Goal: Navigation & Orientation: Find specific page/section

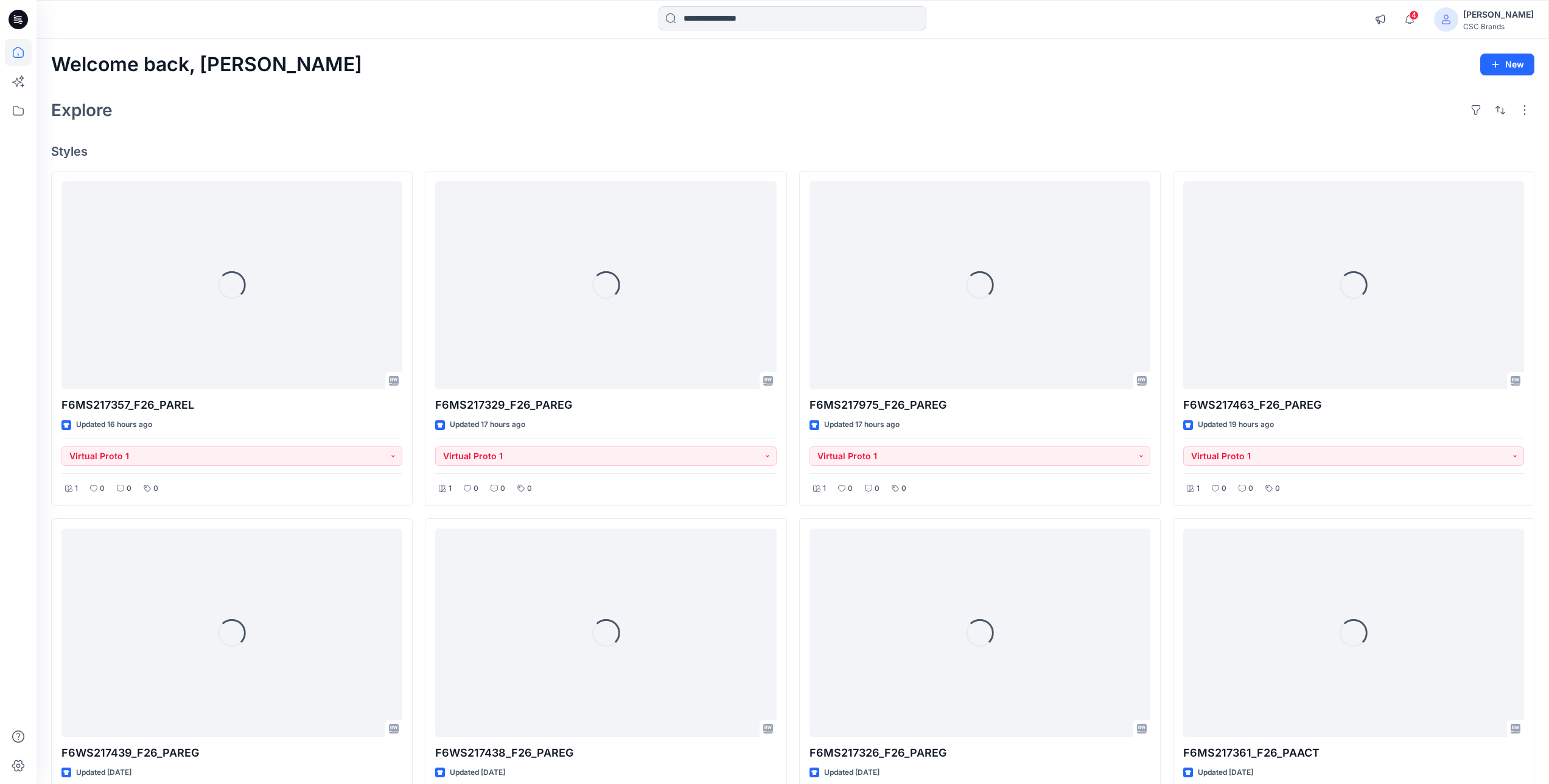
click at [456, 143] on div "Welcome back, Mijan New Explore Styles Loading... F6MS217357_F26_PAREL Updated …" at bounding box center [792, 650] width 1513 height 1222
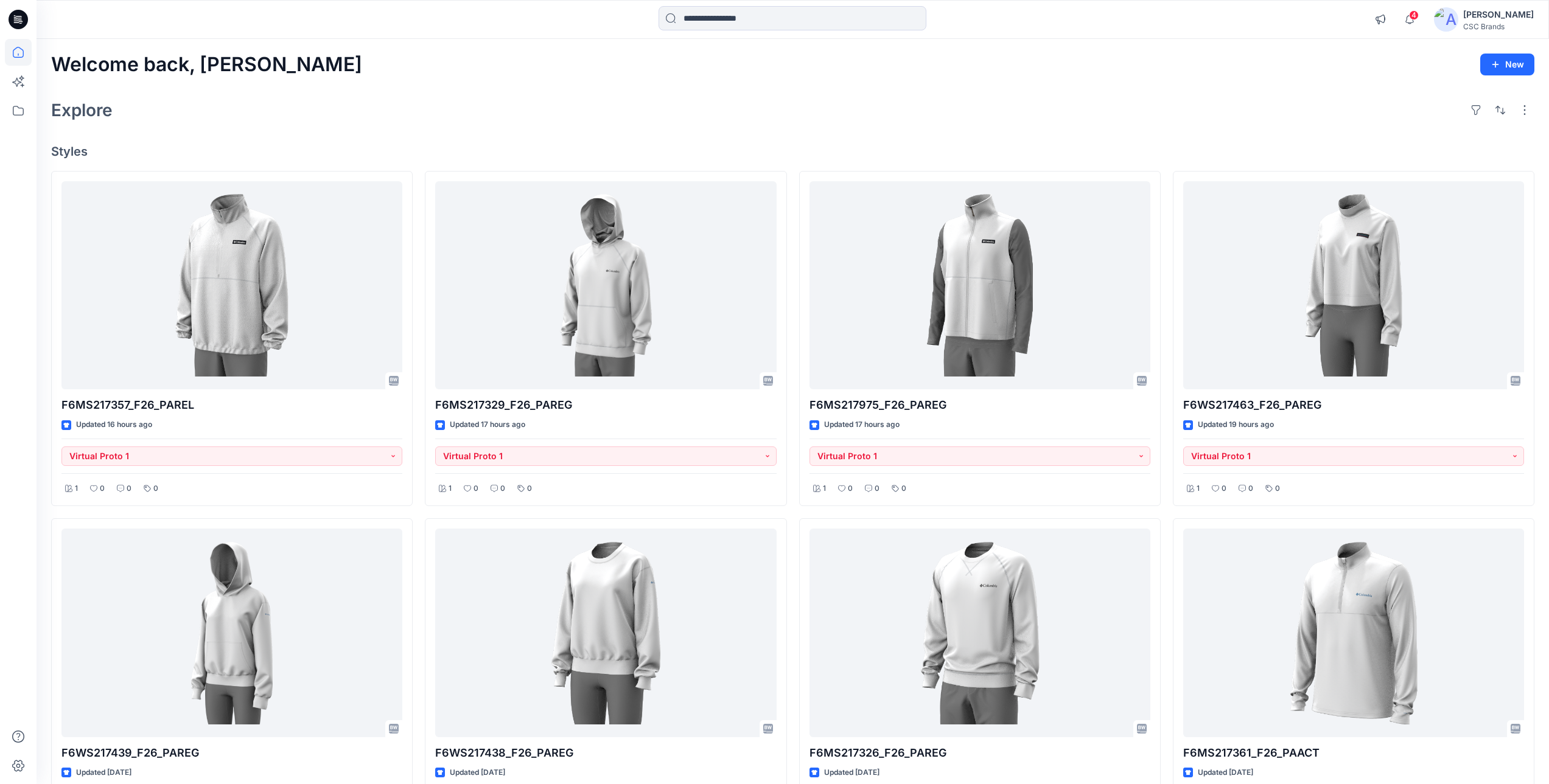
click at [894, 115] on div "Explore" at bounding box center [793, 110] width 1484 height 29
click at [1421, 22] on icon "button" at bounding box center [1410, 20] width 23 height 24
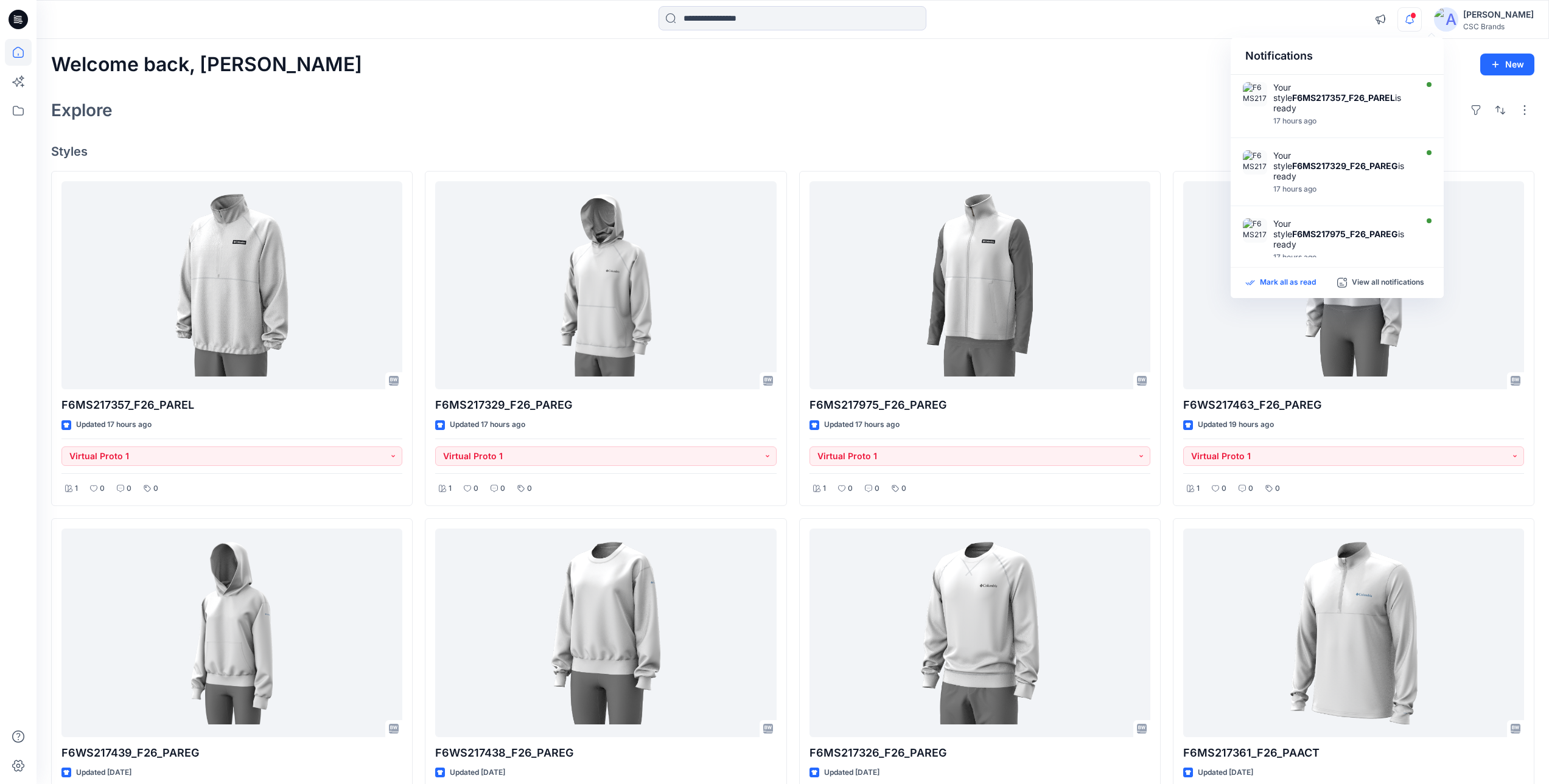
click at [1264, 277] on p "Mark all as read" at bounding box center [1288, 283] width 56 height 11
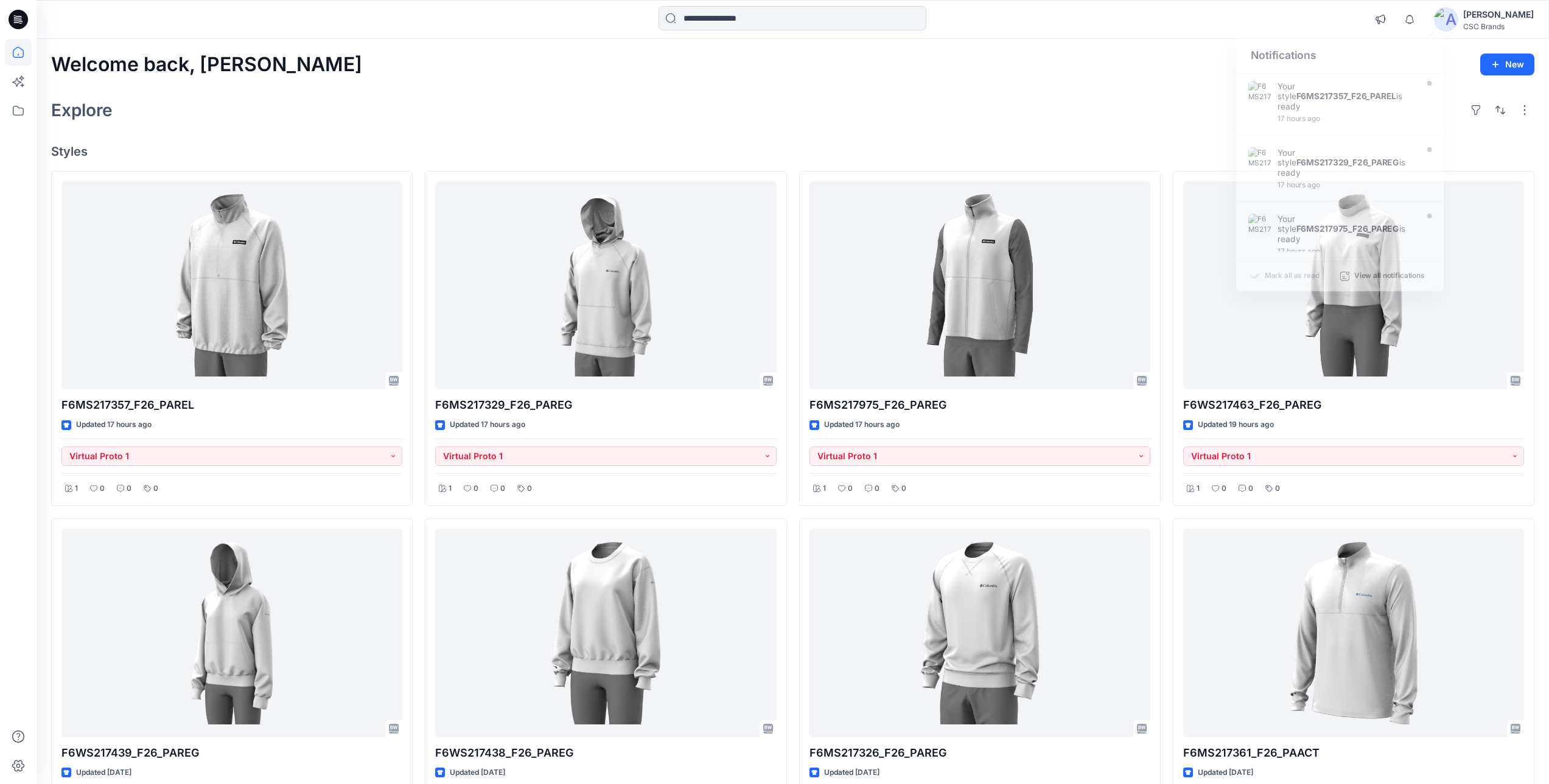
click at [1164, 94] on div "Welcome back, Mijan New Explore Styles F6MS217357_F26_PAREL Updated 17 hours ag…" at bounding box center [792, 650] width 1513 height 1222
click at [672, 104] on div "Explore" at bounding box center [793, 110] width 1484 height 29
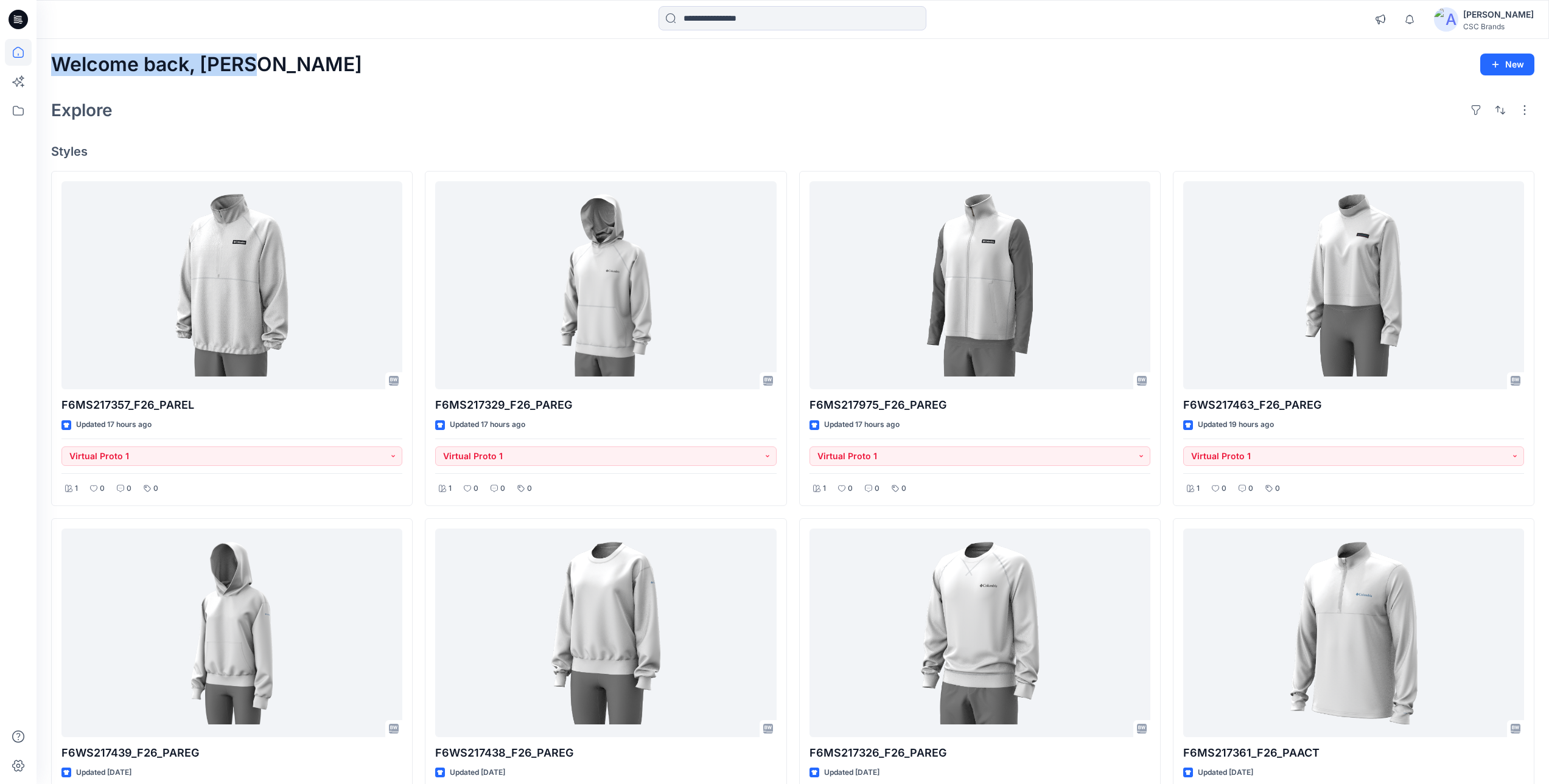
drag, startPoint x: 245, startPoint y: 66, endPoint x: 55, endPoint y: 63, distance: 190.0
click at [55, 63] on h2 "Welcome back, [PERSON_NAME]" at bounding box center [207, 64] width 311 height 22
drag, startPoint x: 55, startPoint y: 63, endPoint x: 125, endPoint y: 98, distance: 78.3
click at [127, 98] on div "Explore" at bounding box center [793, 110] width 1484 height 29
click at [18, 108] on icon at bounding box center [18, 111] width 27 height 27
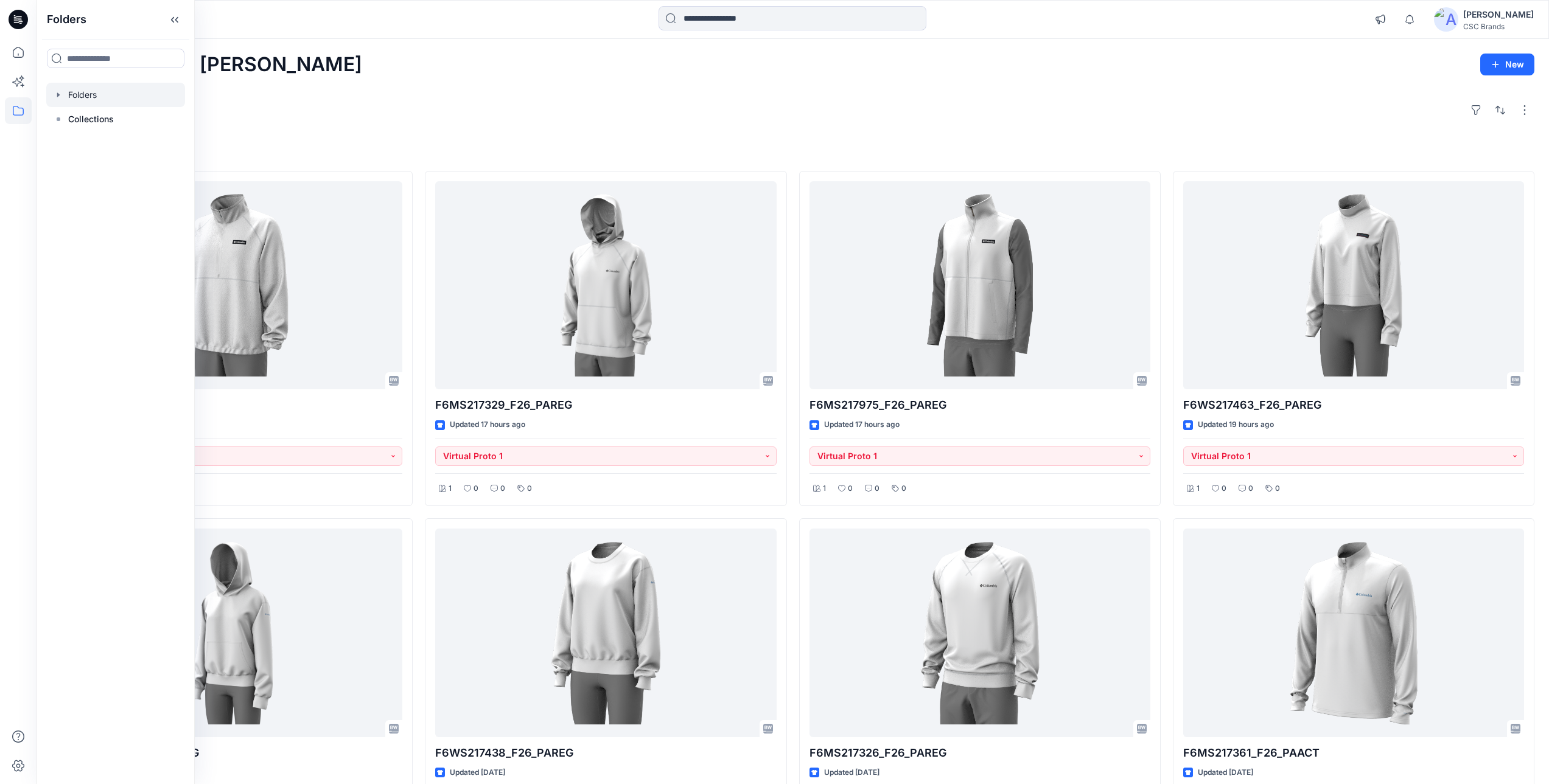
click at [58, 97] on icon "button" at bounding box center [59, 94] width 3 height 4
click at [70, 118] on icon "button" at bounding box center [71, 119] width 3 height 4
click at [128, 218] on p "S26 Development" at bounding box center [129, 217] width 73 height 15
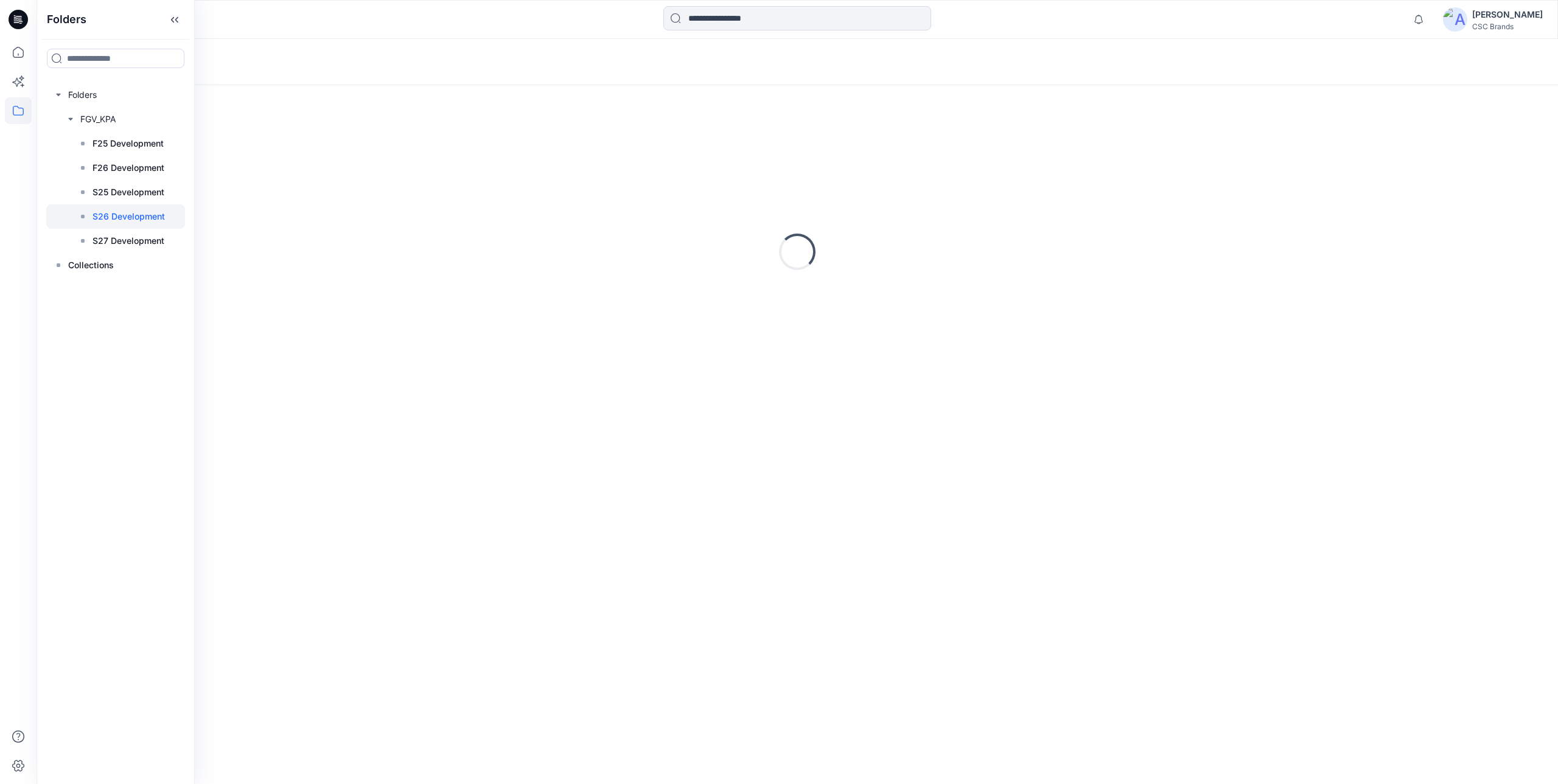
click at [311, 61] on div "Loading..." at bounding box center [797, 62] width 1521 height 46
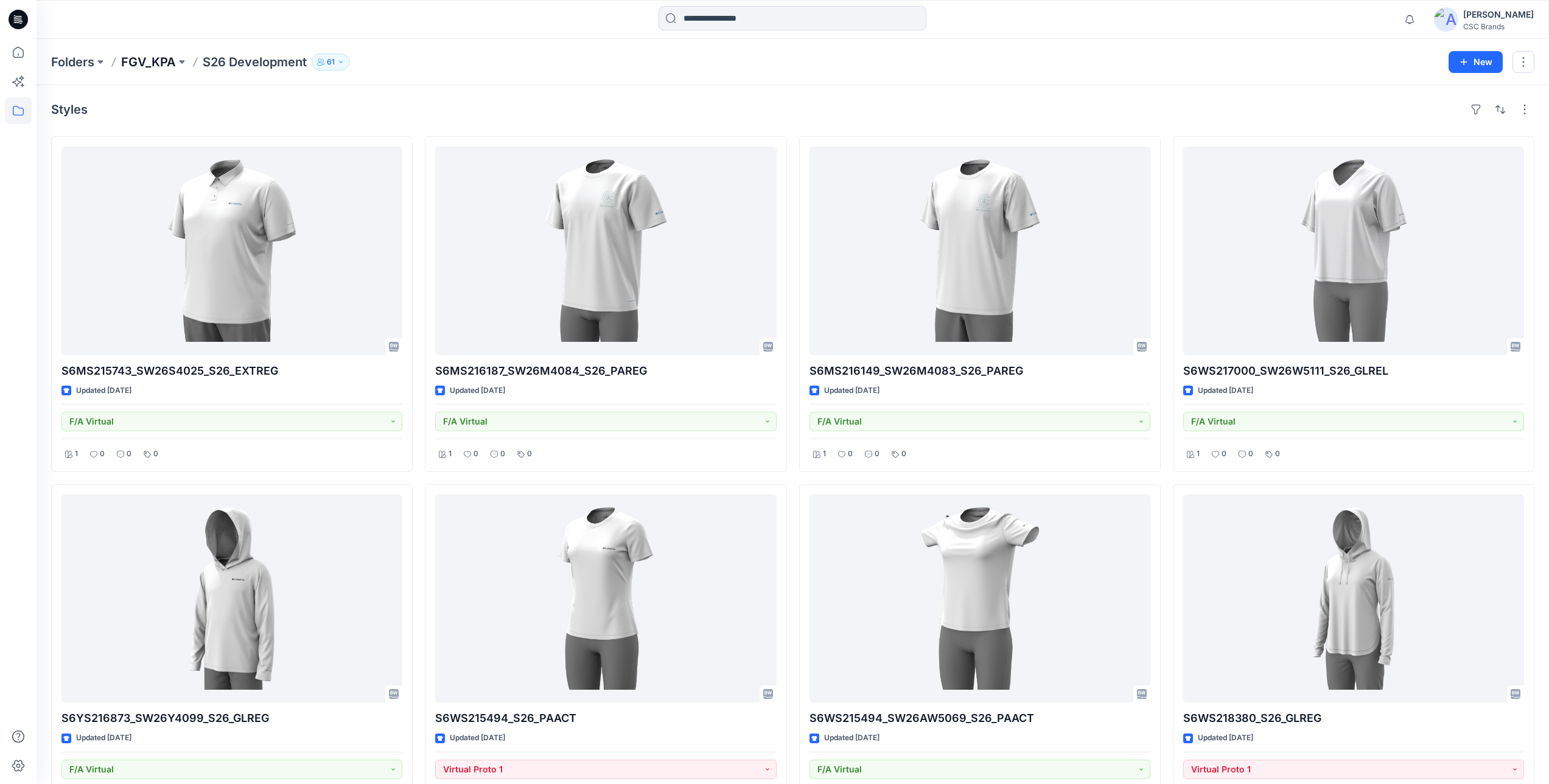
click at [151, 59] on p "FGV_KPA" at bounding box center [148, 61] width 55 height 17
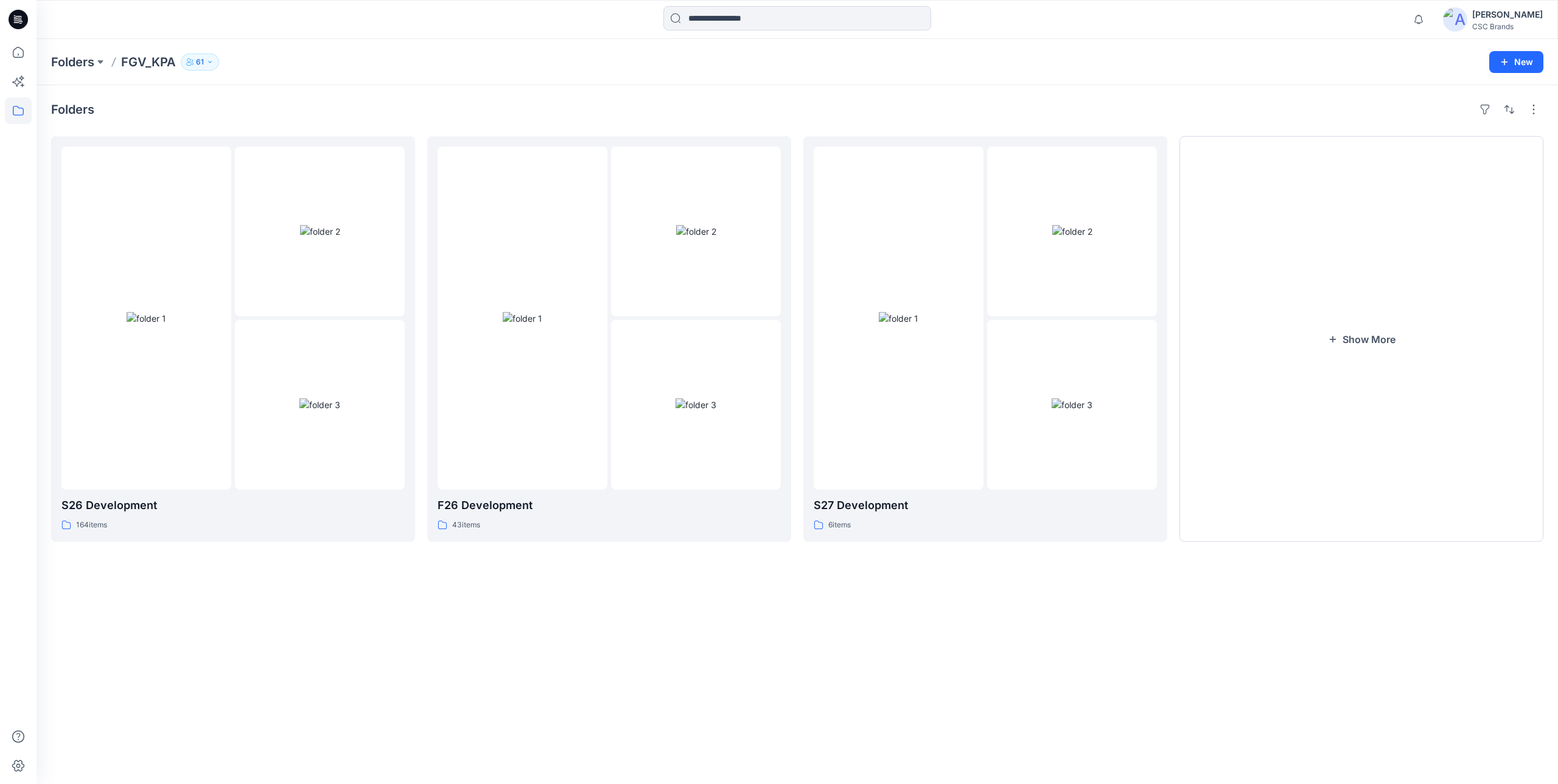
click at [255, 100] on div "Folders" at bounding box center [797, 109] width 1492 height 20
click at [1406, 349] on button "Show More" at bounding box center [1361, 339] width 364 height 406
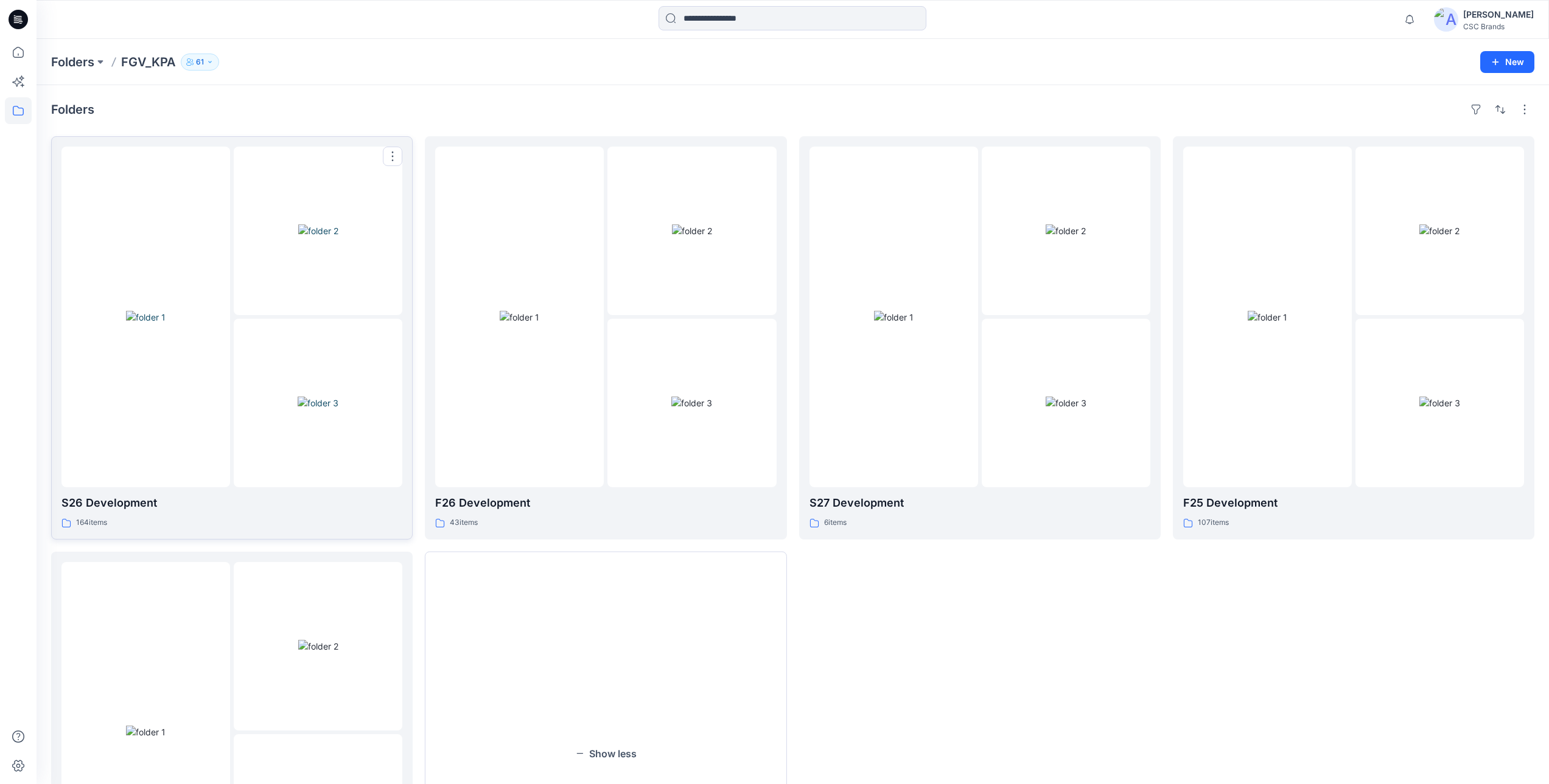
click at [298, 397] on img at bounding box center [318, 403] width 41 height 13
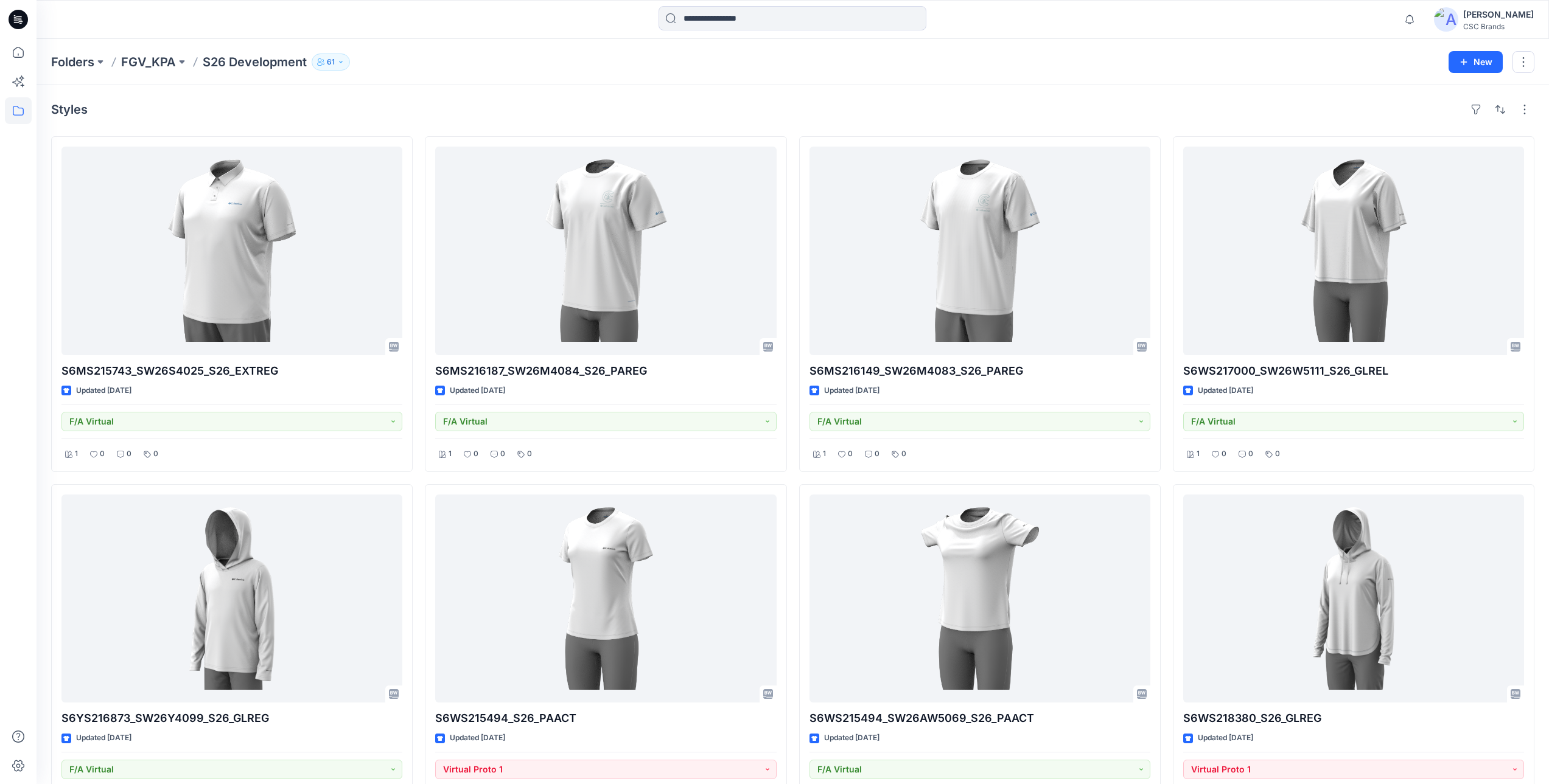
click at [31, 444] on div at bounding box center [18, 412] width 27 height 746
click at [336, 60] on button "61" at bounding box center [331, 61] width 38 height 17
click at [470, 56] on div "Folders FGV_KPA S26 Development 61 Folder Access Members and Externals Internal…" at bounding box center [745, 61] width 1389 height 17
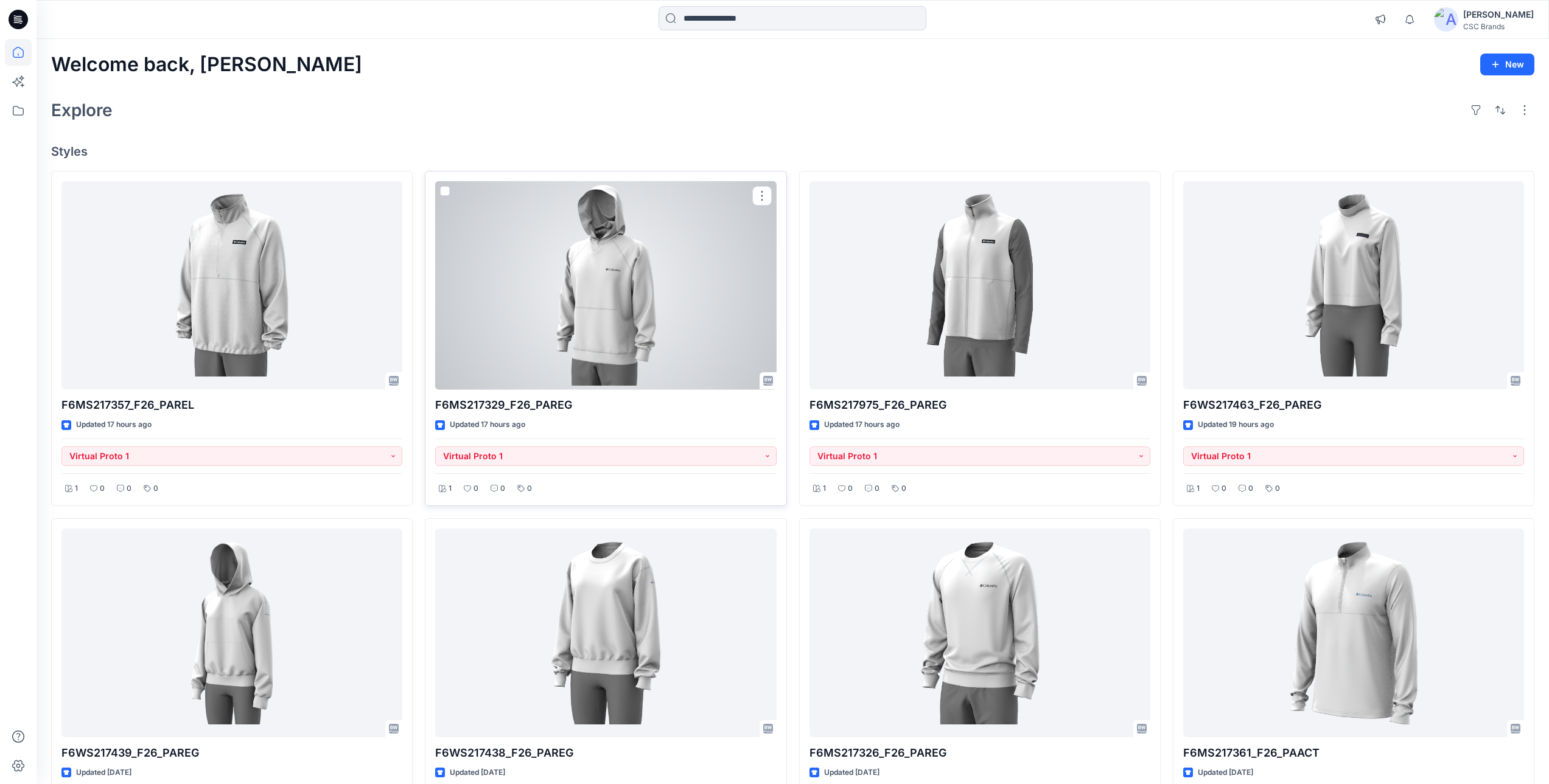
click at [660, 275] on div at bounding box center [606, 286] width 341 height 209
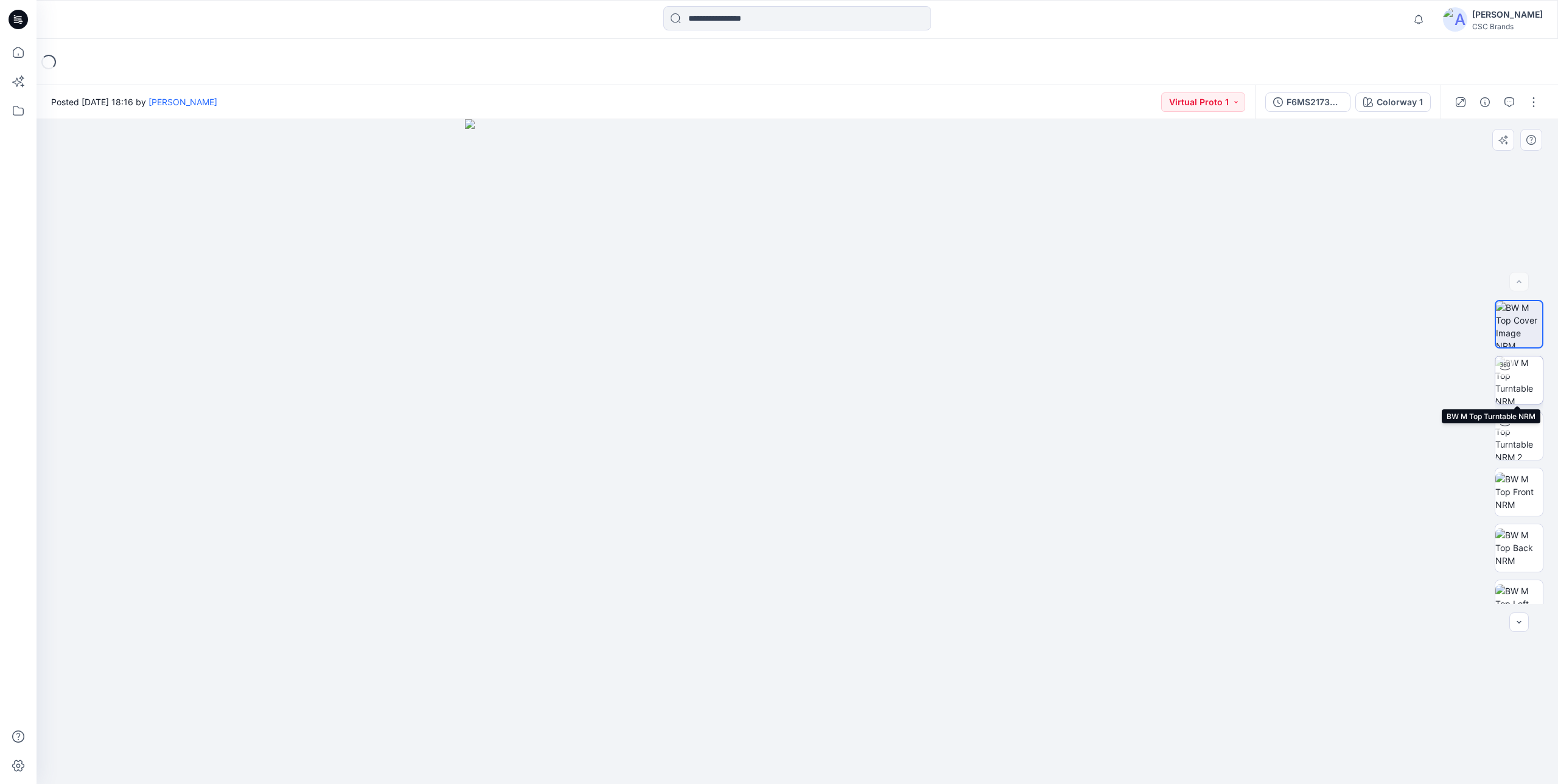
click at [1508, 383] on img at bounding box center [1519, 380] width 47 height 47
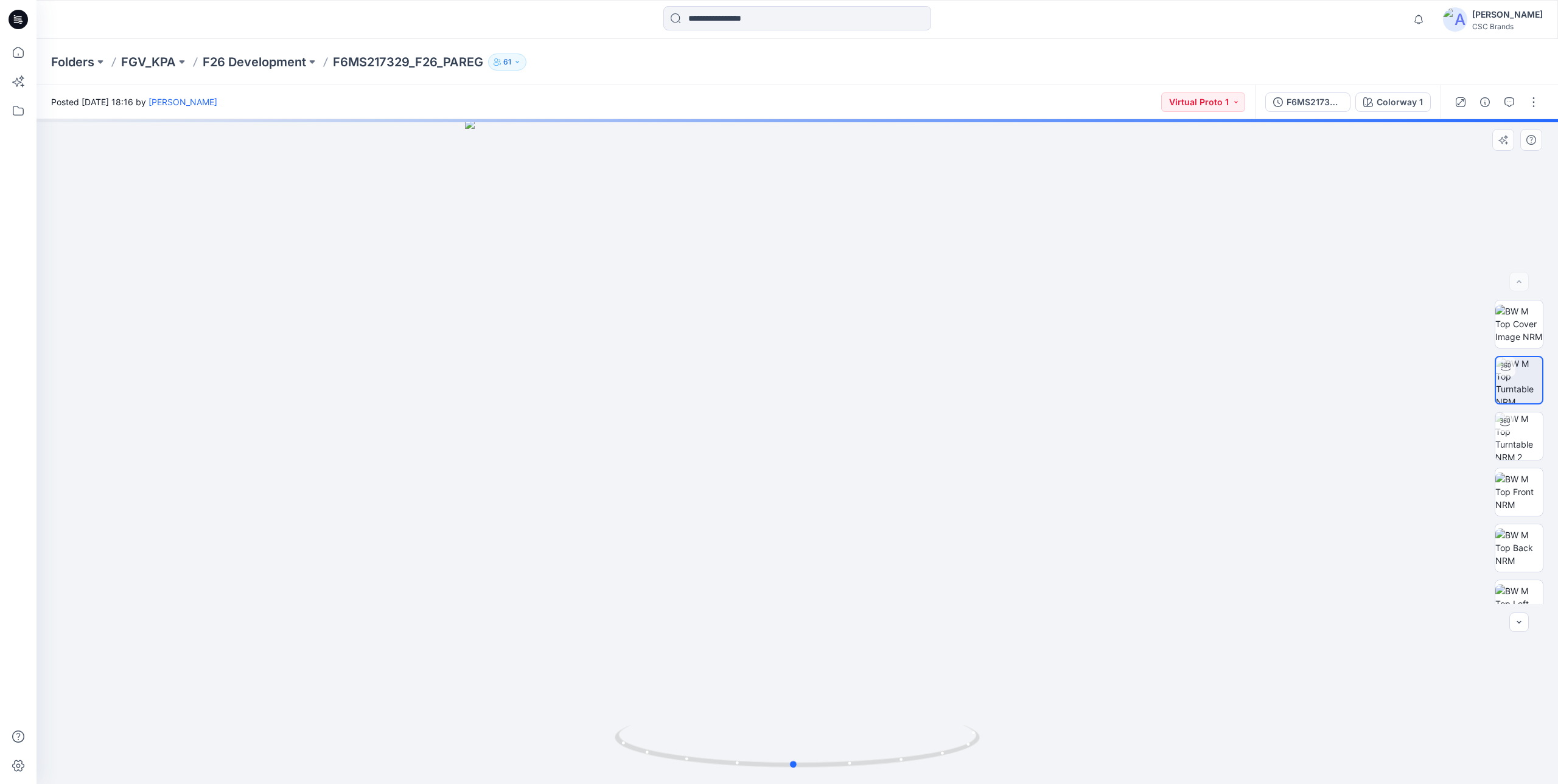
drag, startPoint x: 955, startPoint y: 550, endPoint x: 960, endPoint y: 579, distance: 29.4
click at [960, 579] on div at bounding box center [797, 451] width 1521 height 665
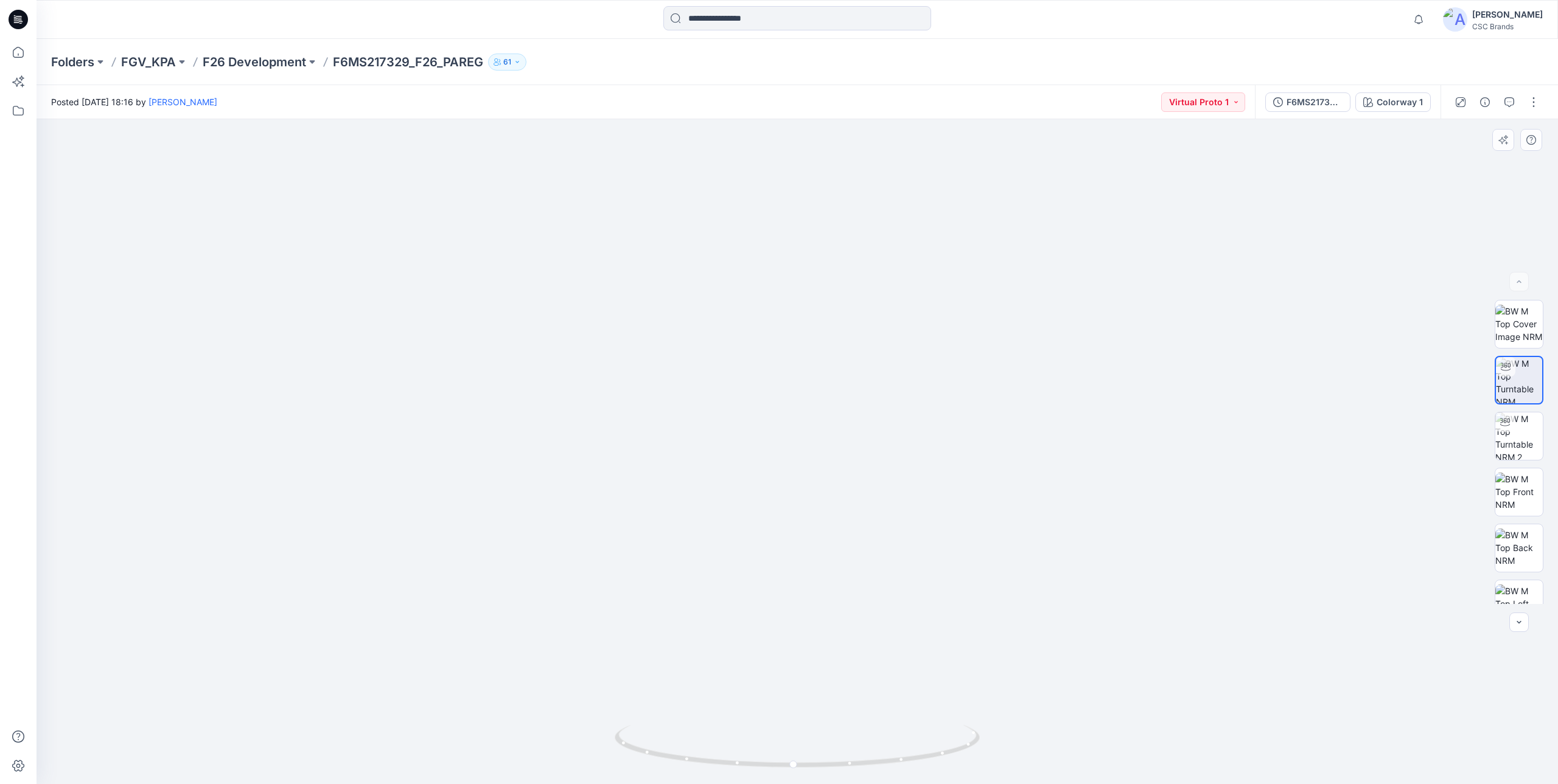
drag, startPoint x: 915, startPoint y: 653, endPoint x: 910, endPoint y: 399, distance: 254.0
click at [910, 399] on img at bounding box center [798, 154] width 1350 height 1262
click at [247, 66] on p "F26 Development" at bounding box center [255, 61] width 104 height 17
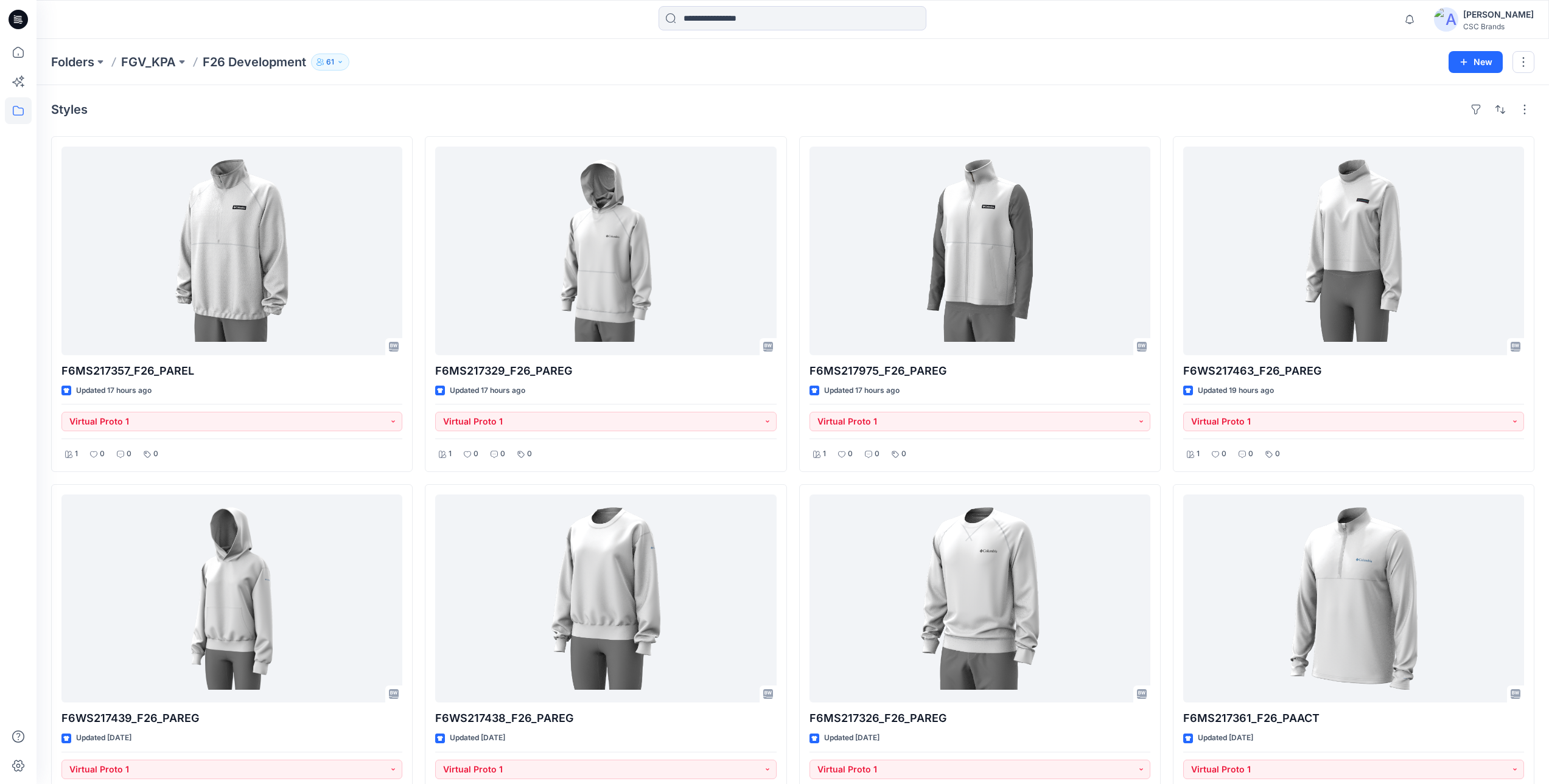
click at [366, 108] on div "Styles" at bounding box center [793, 109] width 1484 height 20
click at [341, 60] on icon "button" at bounding box center [340, 62] width 7 height 7
click at [432, 137] on button "External 1" at bounding box center [430, 136] width 73 height 31
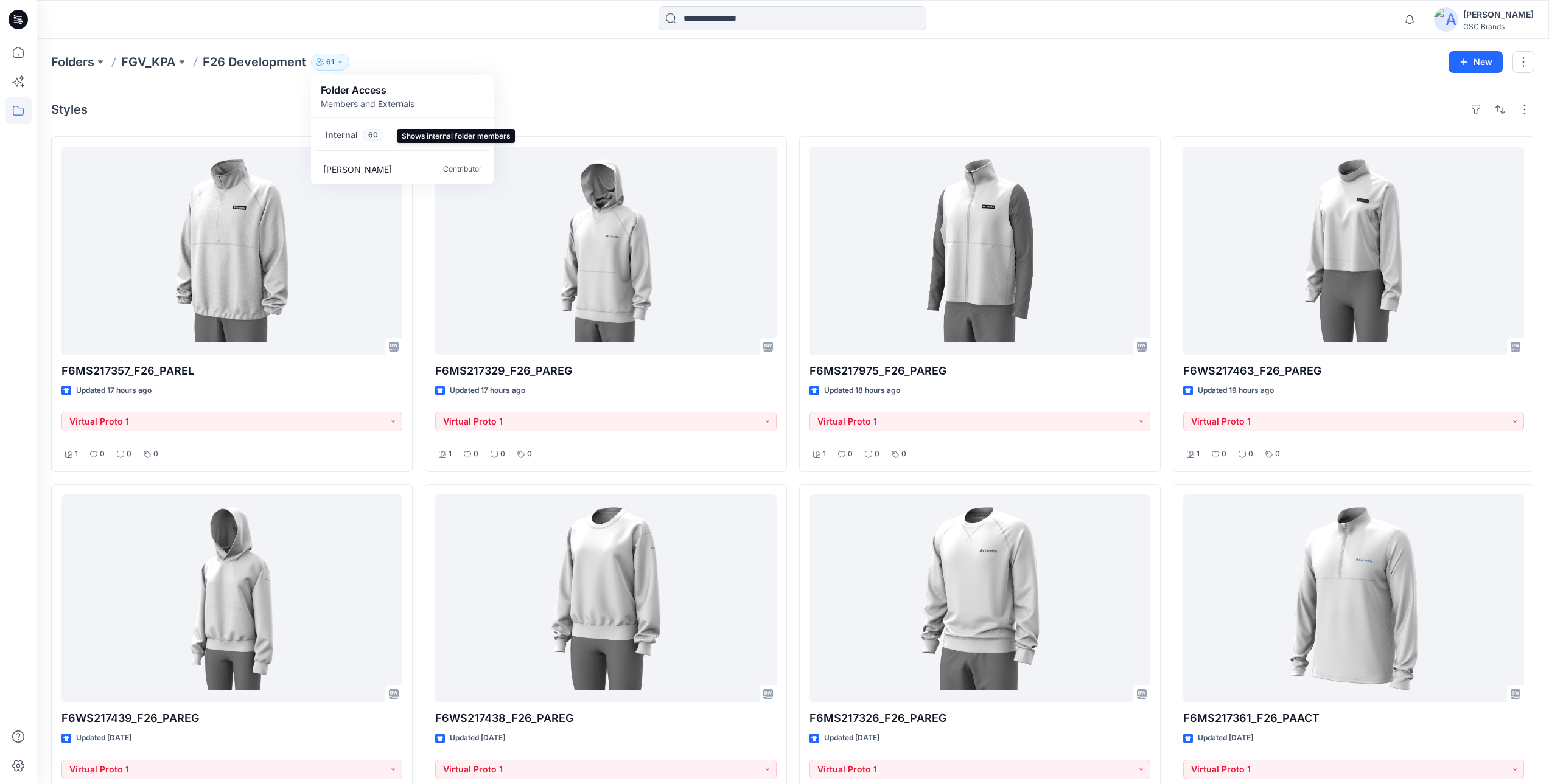
click at [332, 133] on button "Internal 60" at bounding box center [354, 136] width 77 height 31
drag, startPoint x: 318, startPoint y: 103, endPoint x: 439, endPoint y: 106, distance: 121.0
click at [439, 106] on div "Folder Access Members and Externals" at bounding box center [402, 96] width 183 height 42
drag, startPoint x: 439, startPoint y: 106, endPoint x: 544, endPoint y: 118, distance: 105.7
click at [544, 118] on div "Styles" at bounding box center [793, 109] width 1484 height 20
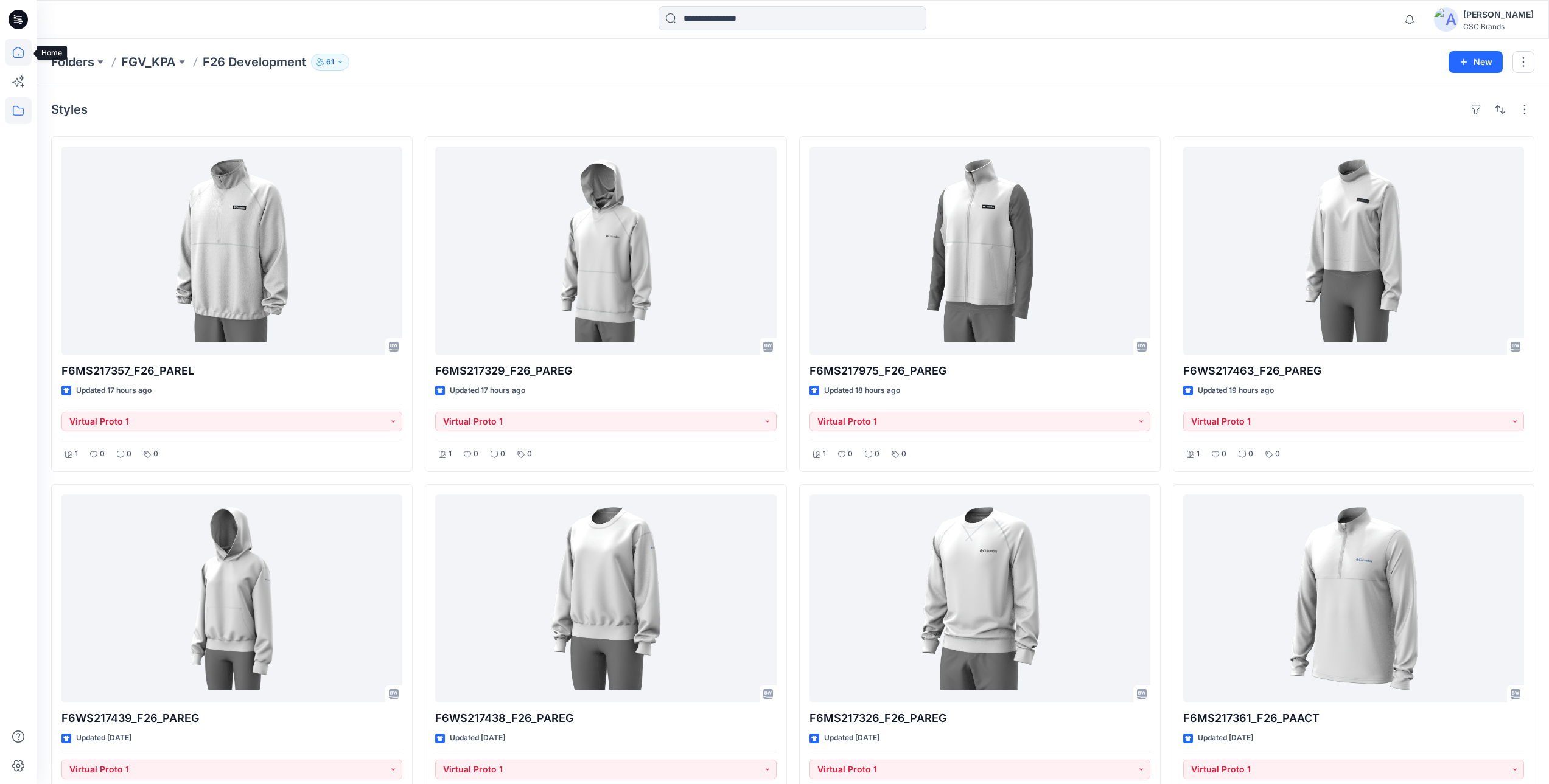
click at [20, 50] on icon at bounding box center [18, 53] width 27 height 27
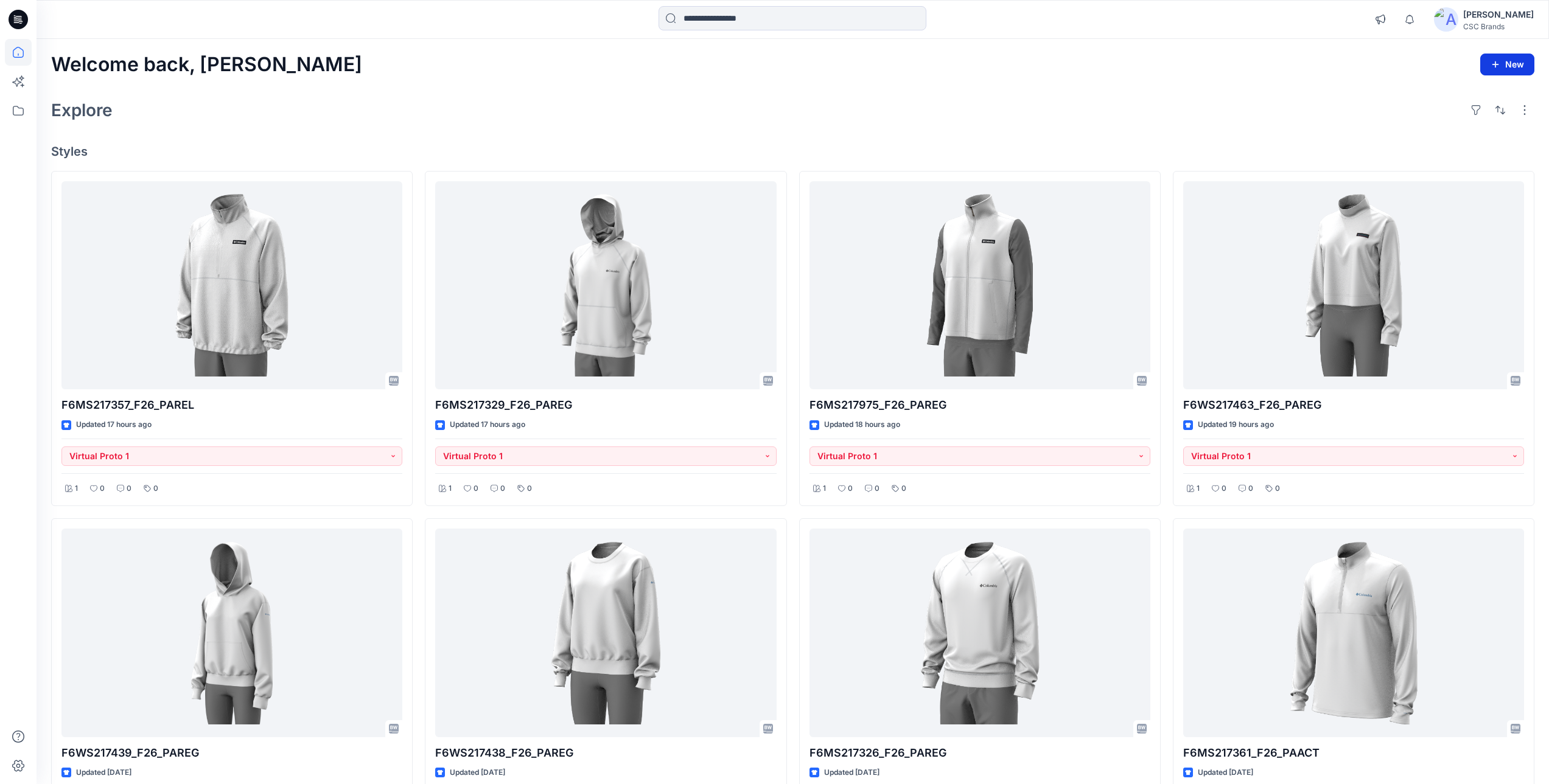
click at [1515, 64] on button "New" at bounding box center [1507, 64] width 54 height 22
click at [1345, 112] on div "Explore" at bounding box center [793, 110] width 1484 height 29
click at [1507, 67] on button "New" at bounding box center [1507, 64] width 54 height 22
click at [1143, 104] on div "Explore" at bounding box center [793, 110] width 1484 height 29
click at [20, 48] on icon at bounding box center [18, 53] width 27 height 27
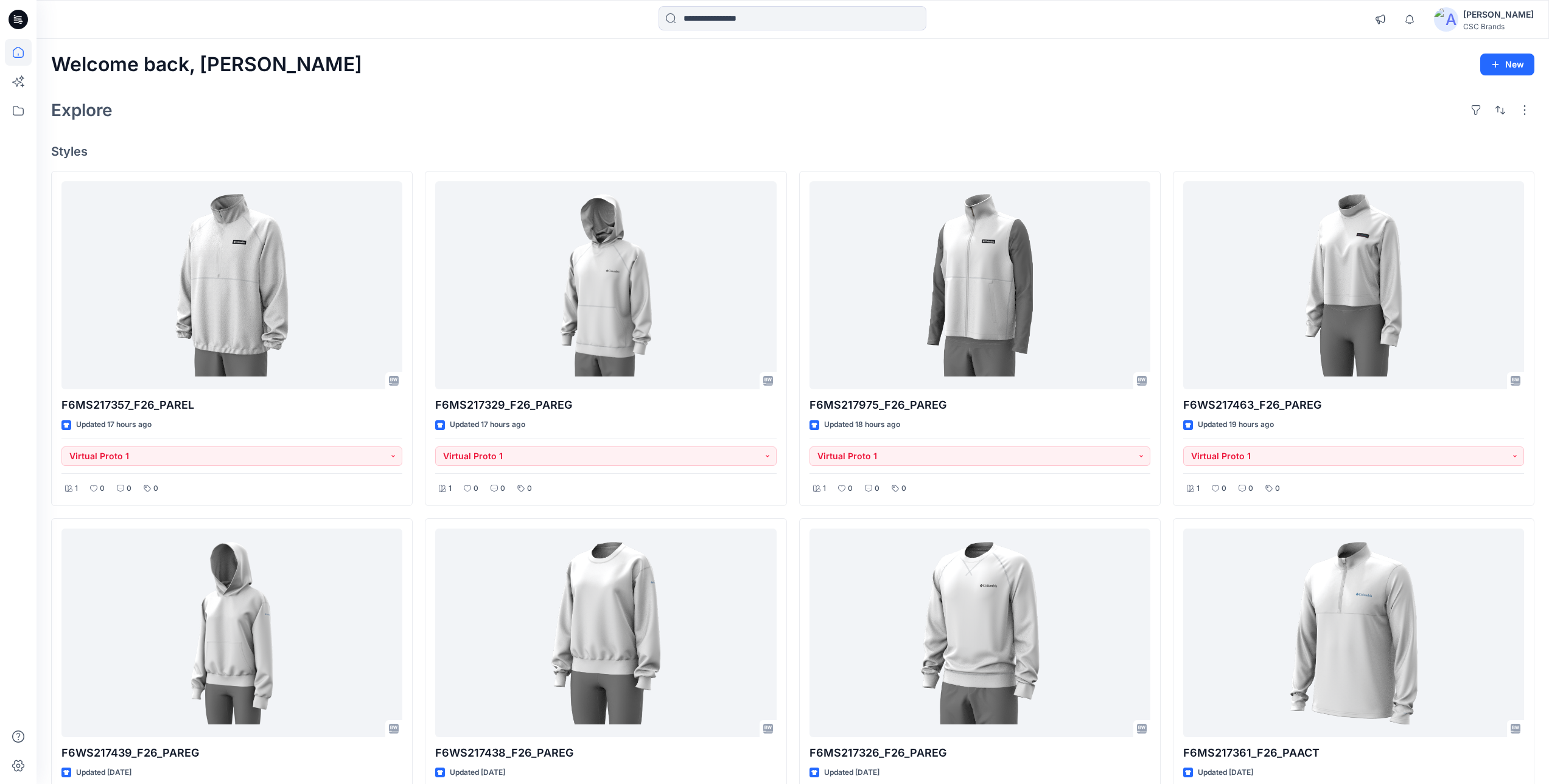
click at [323, 146] on h4 "Styles" at bounding box center [793, 152] width 1484 height 15
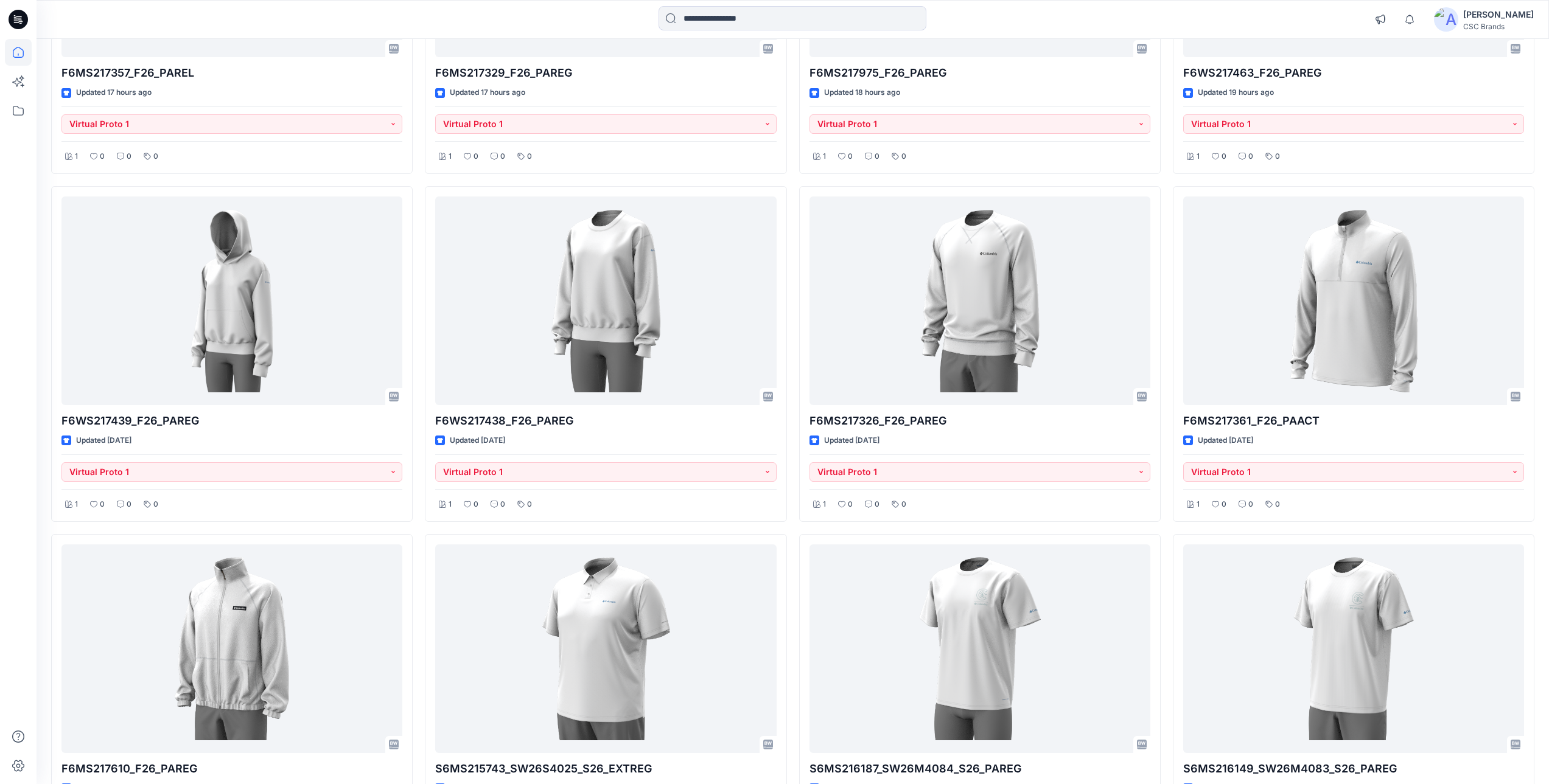
scroll to position [426, 0]
